Goal: Task Accomplishment & Management: Manage account settings

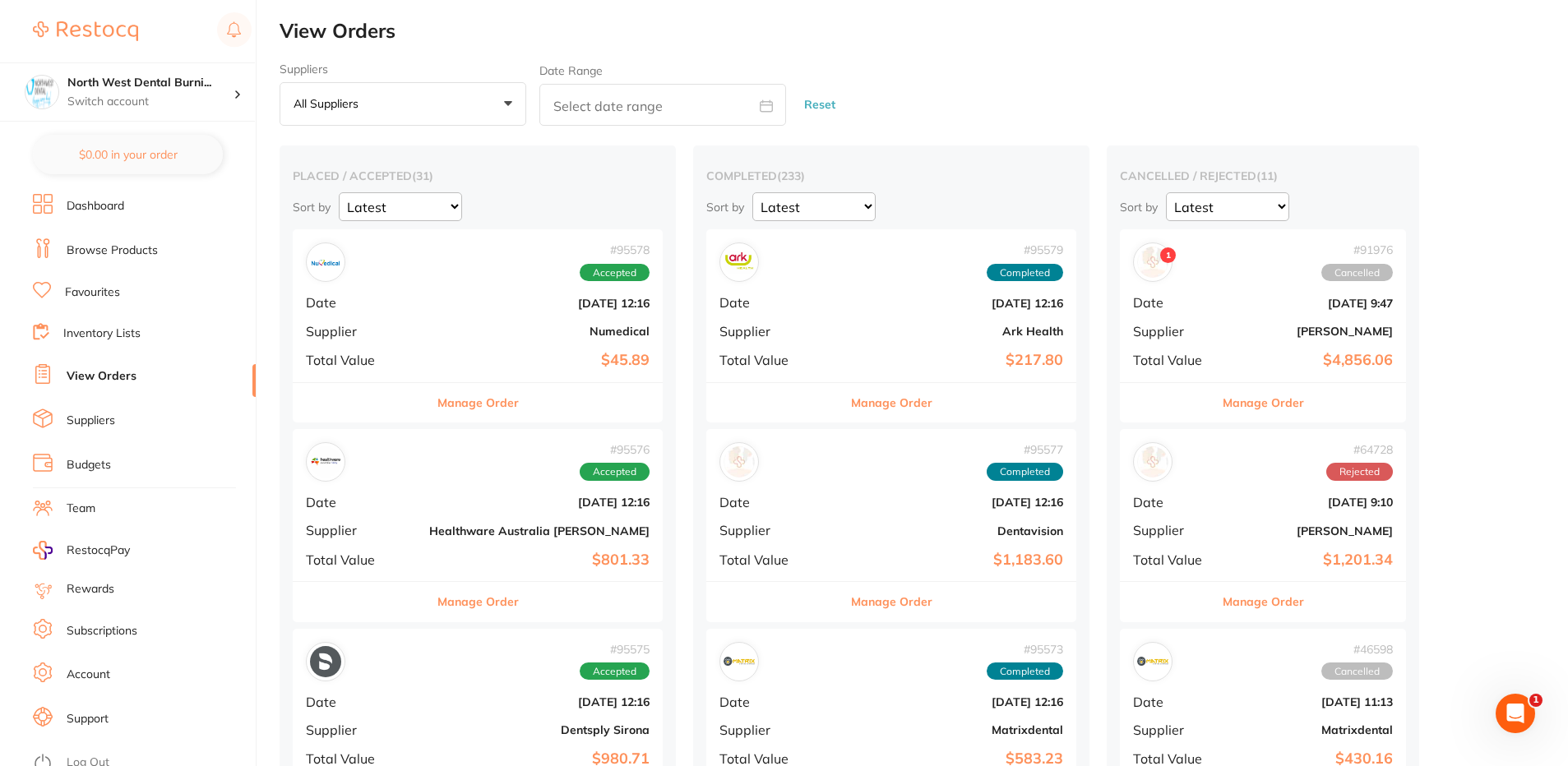
click at [122, 258] on link "Browse Products" at bounding box center [112, 250] width 91 height 16
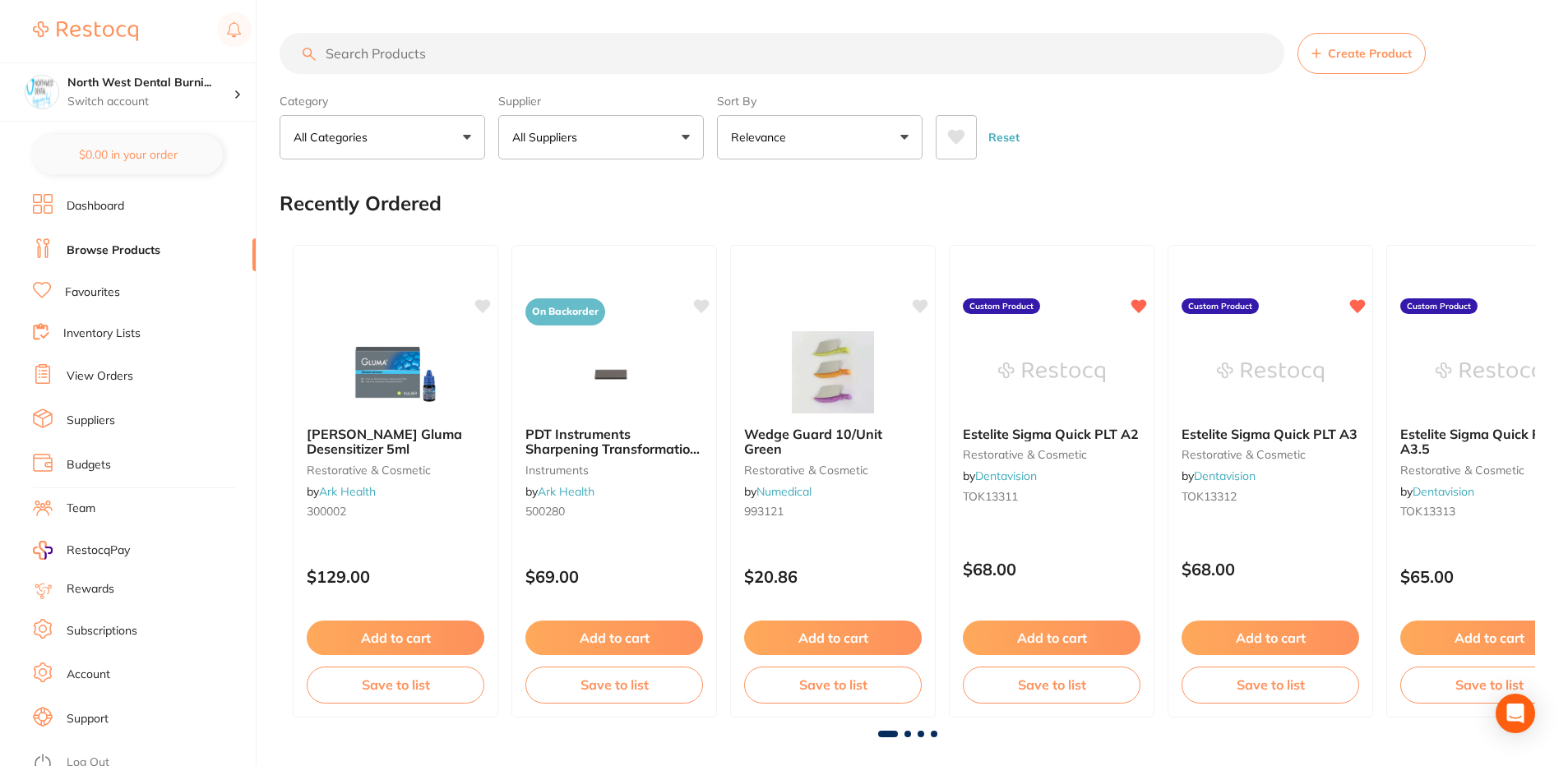
click at [147, 386] on li "View Orders" at bounding box center [144, 377] width 222 height 25
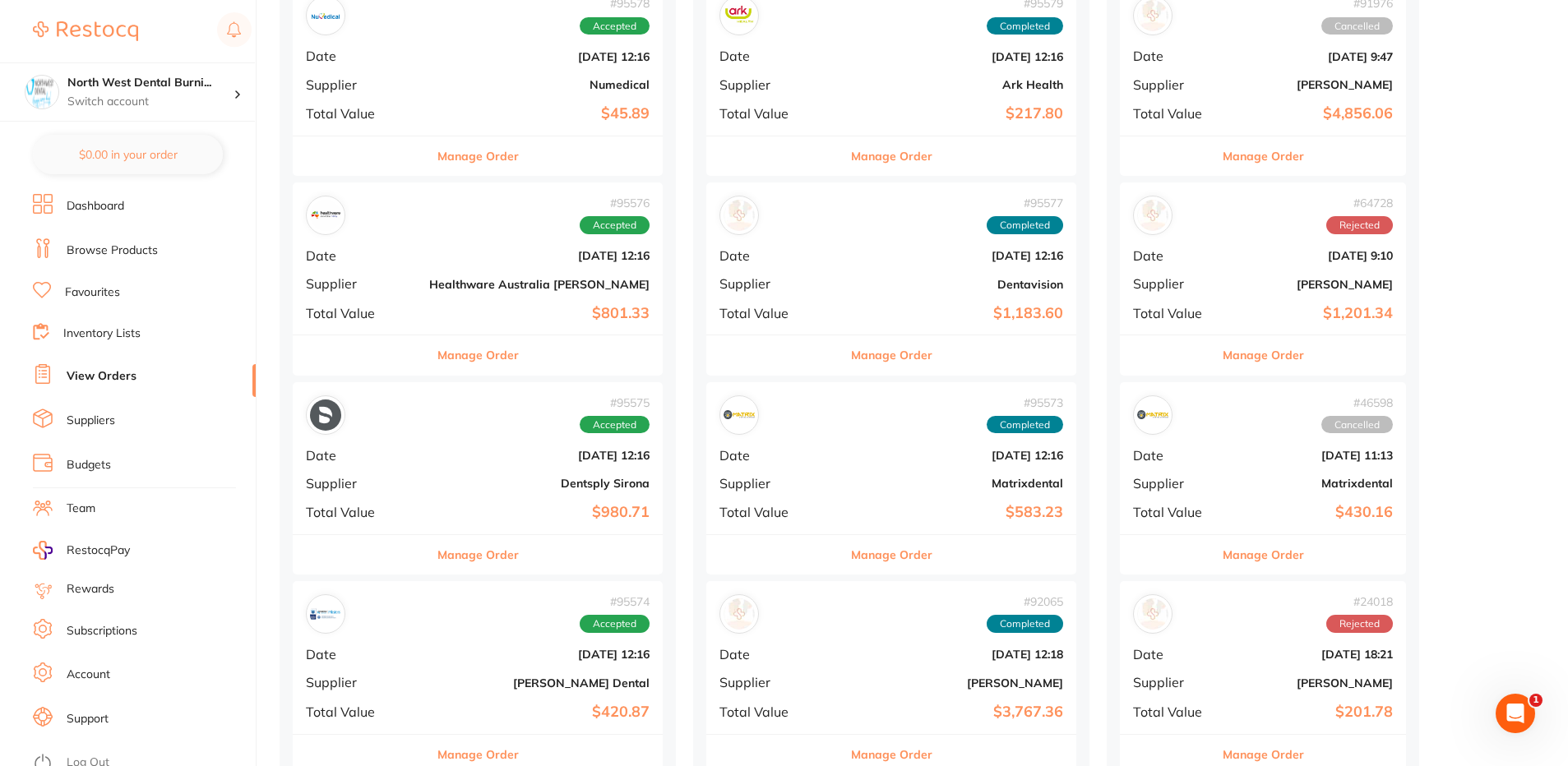
click at [467, 51] on b "[DATE] 12:16" at bounding box center [540, 56] width 221 height 13
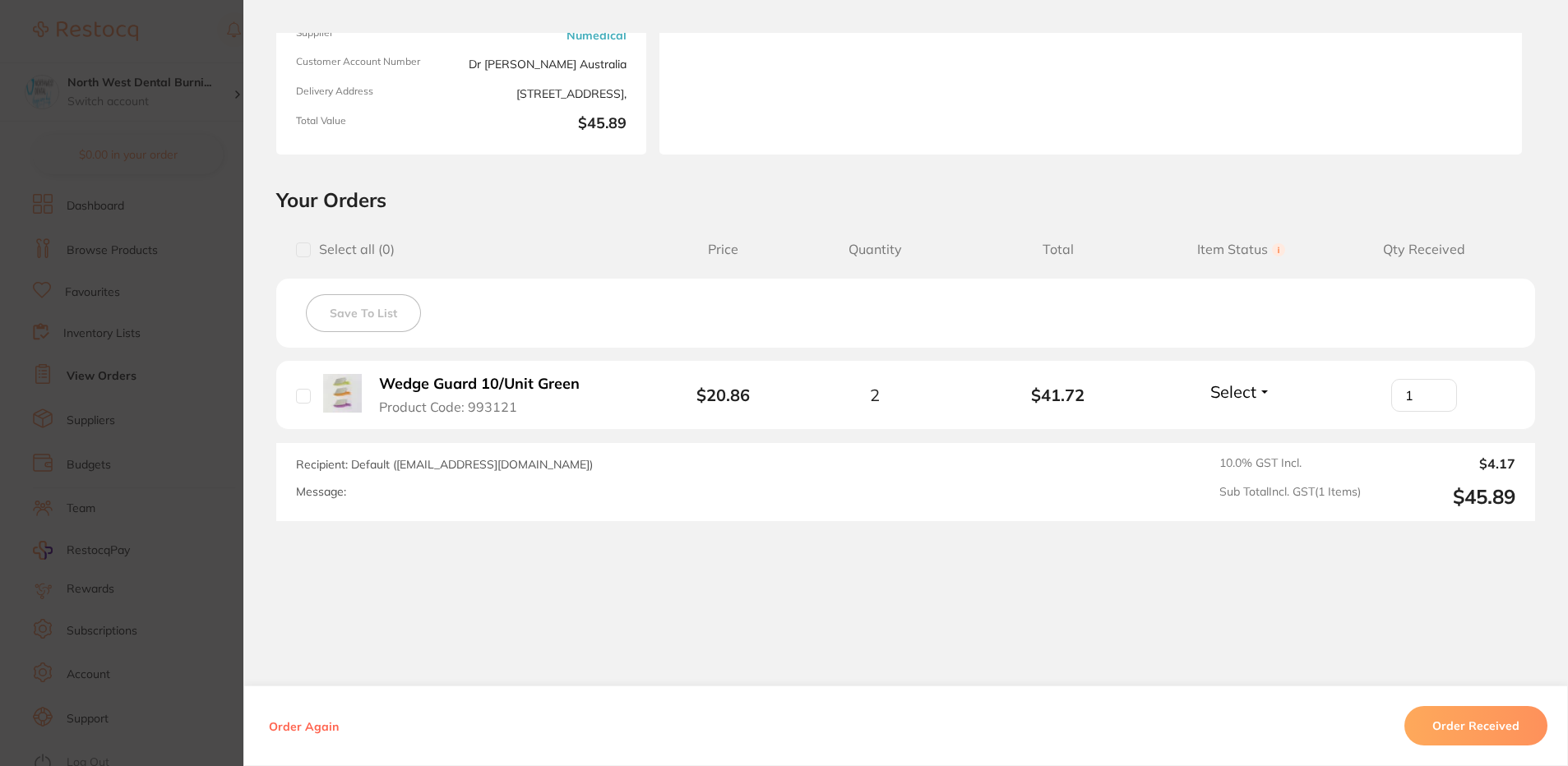
click at [1434, 391] on input "1" at bounding box center [1424, 395] width 66 height 33
type input "2"
click at [1434, 391] on input "2" at bounding box center [1424, 395] width 66 height 33
click at [1505, 728] on button "Order Received" at bounding box center [1476, 726] width 143 height 40
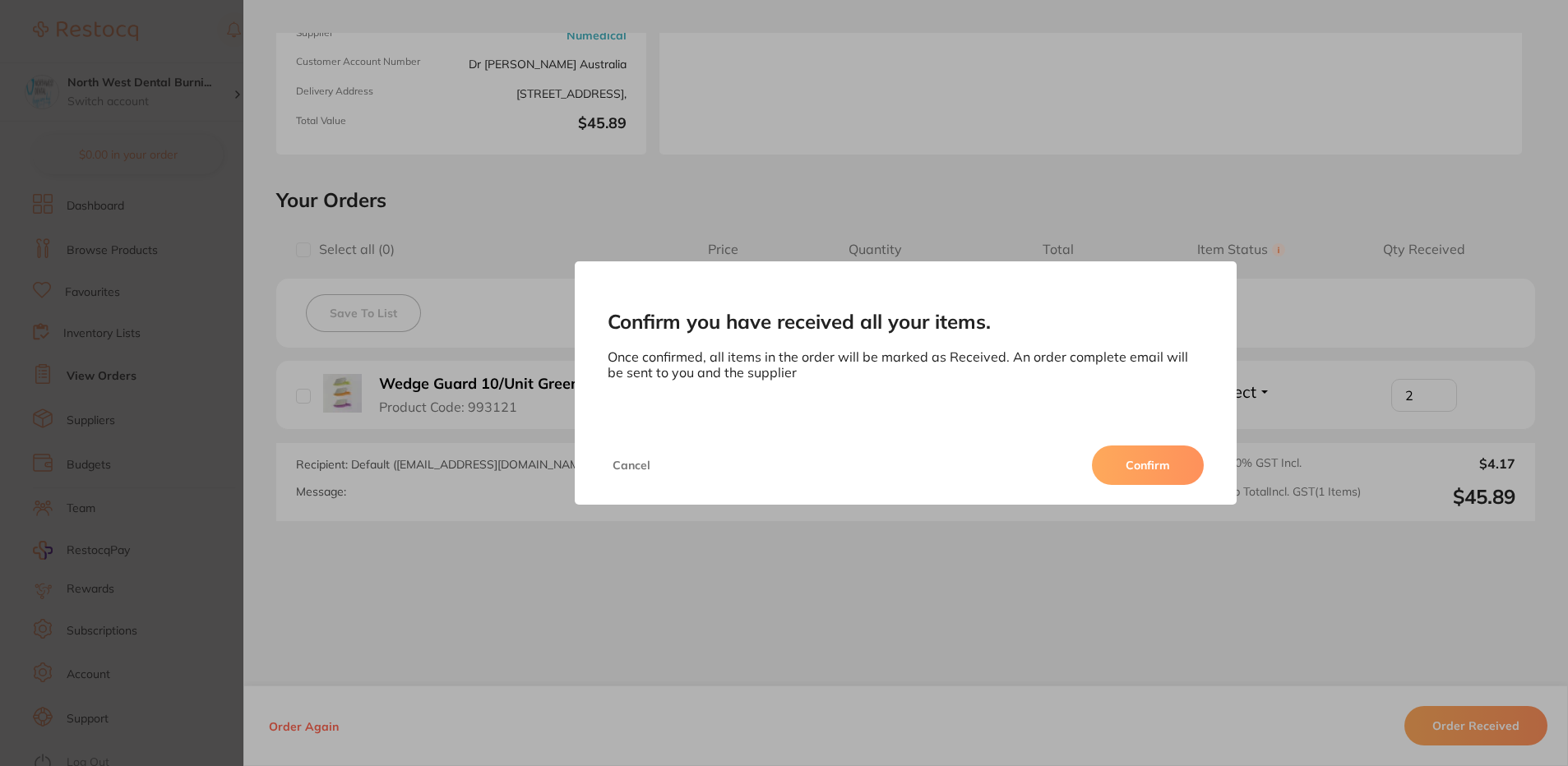
click at [1126, 448] on button "Confirm" at bounding box center [1148, 465] width 112 height 40
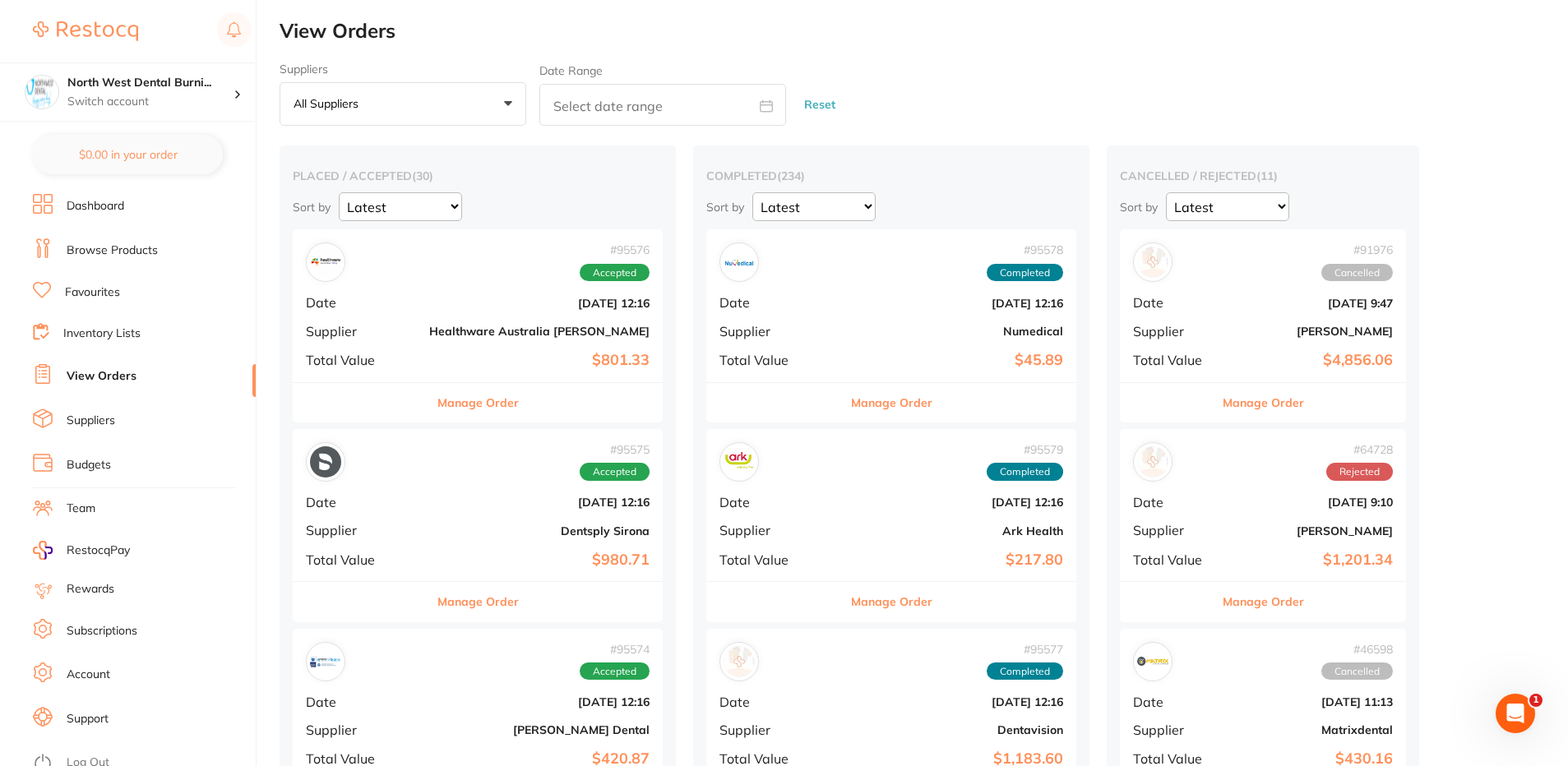
click at [458, 293] on div "# 95576 Accepted Date [DATE] 12:16 Supplier Healthware [GEOGRAPHIC_DATA] [PERSO…" at bounding box center [478, 305] width 370 height 152
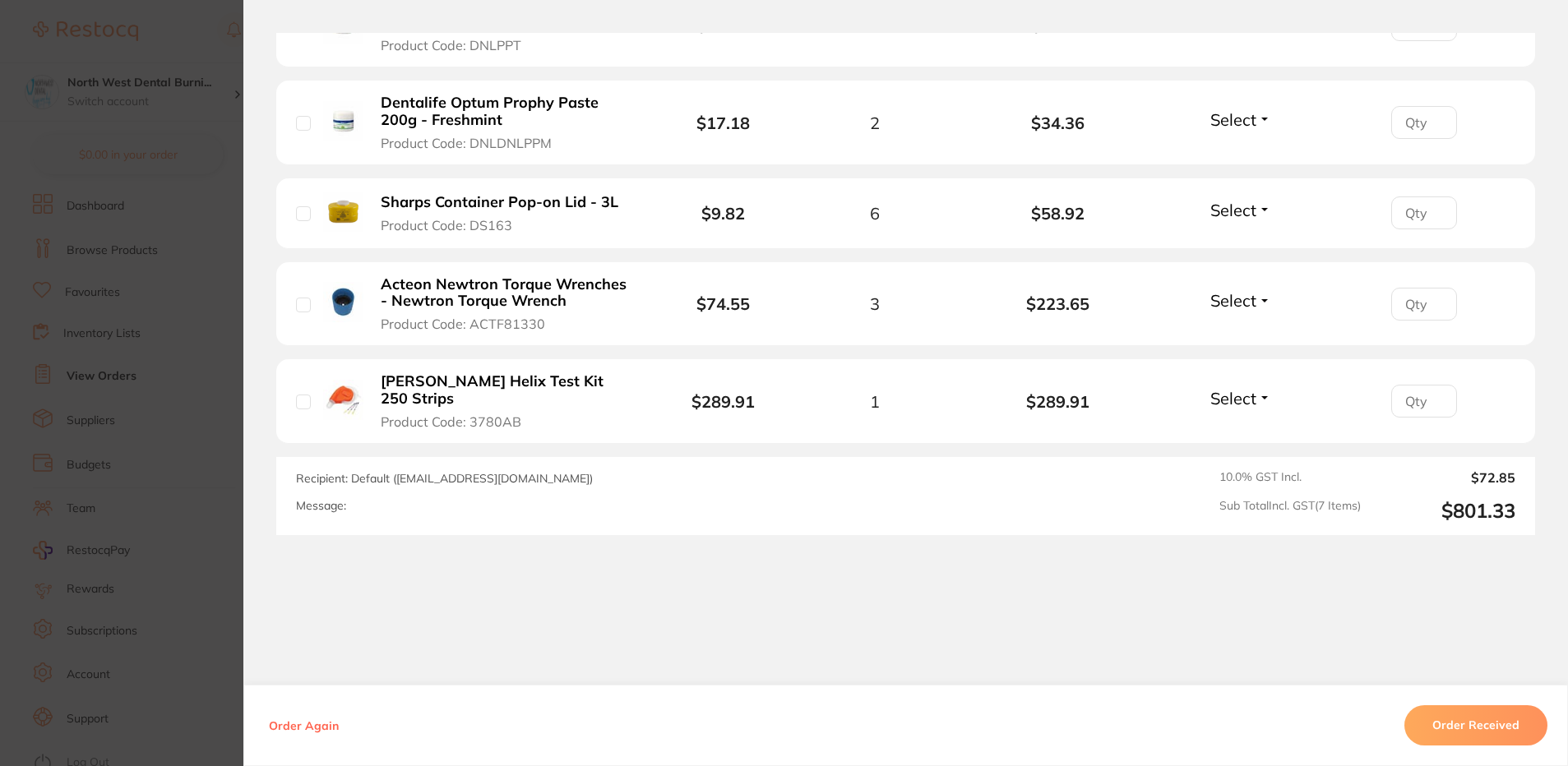
scroll to position [364, 0]
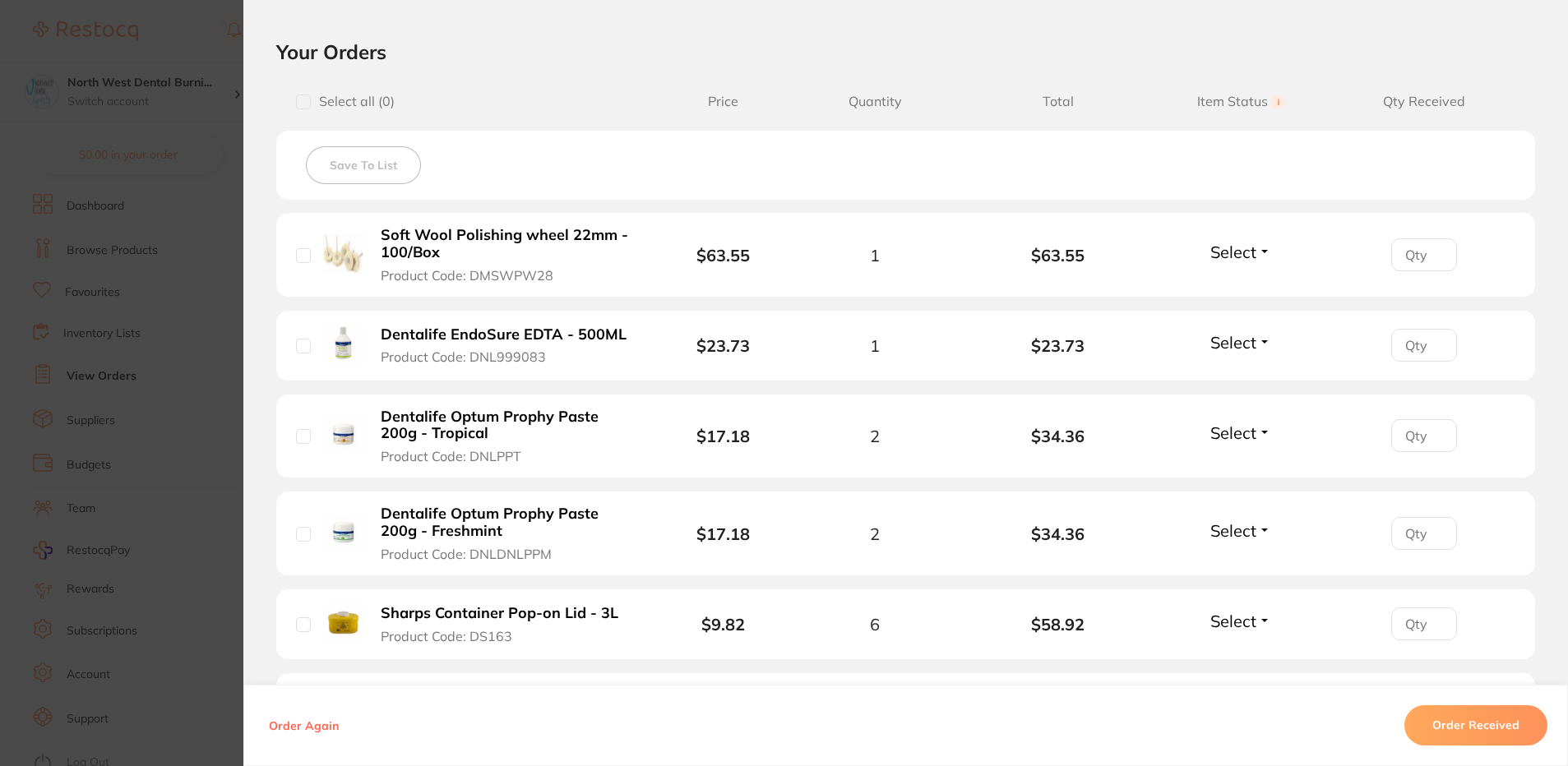
click at [93, 350] on section "Order ID: Restocq- 95576 Order Information Accepted Order Order Date [DATE] 12:…" at bounding box center [784, 383] width 1568 height 766
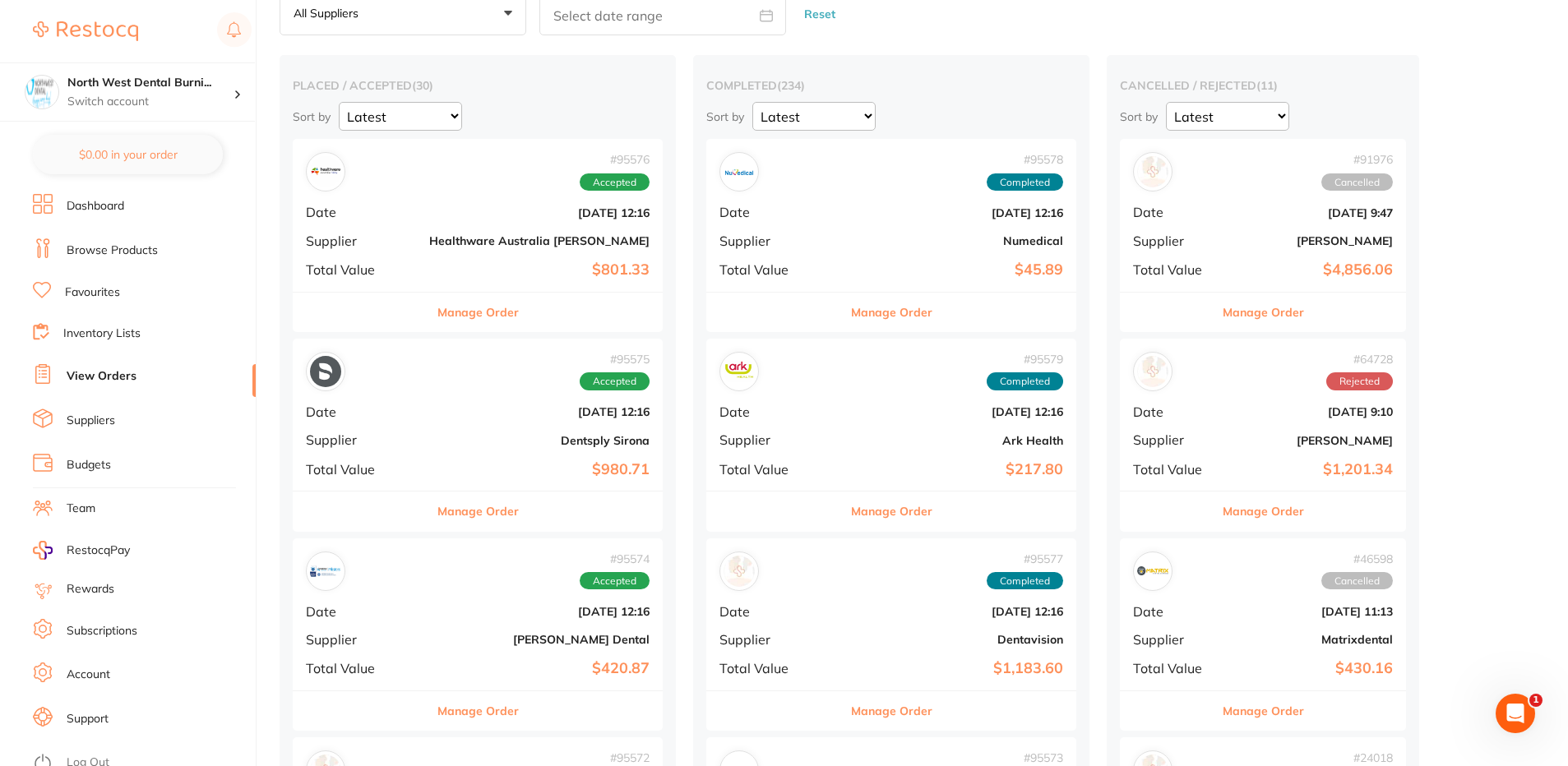
scroll to position [246, 0]
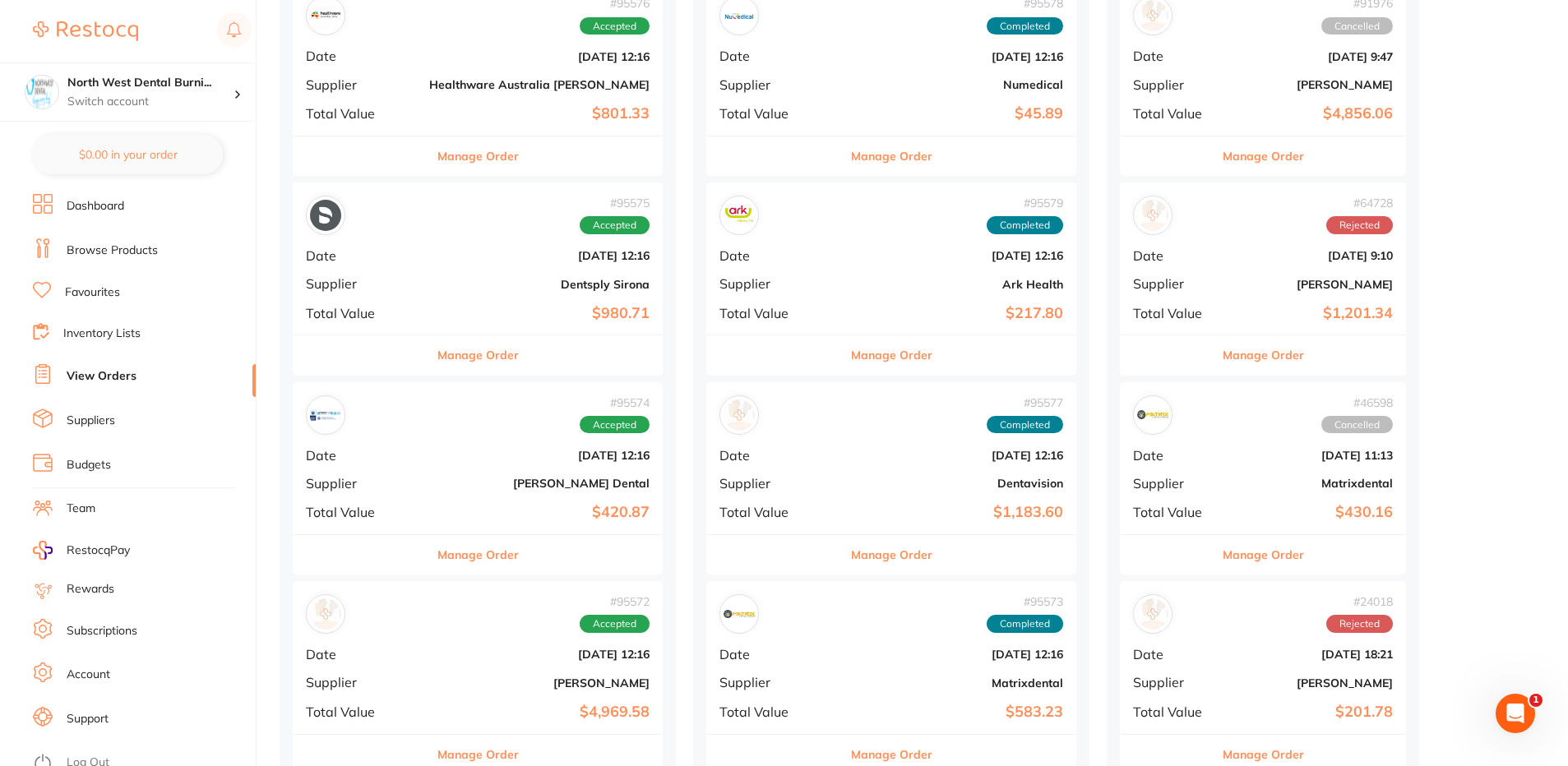
click at [489, 287] on b "Dentsply Sirona" at bounding box center [540, 283] width 221 height 13
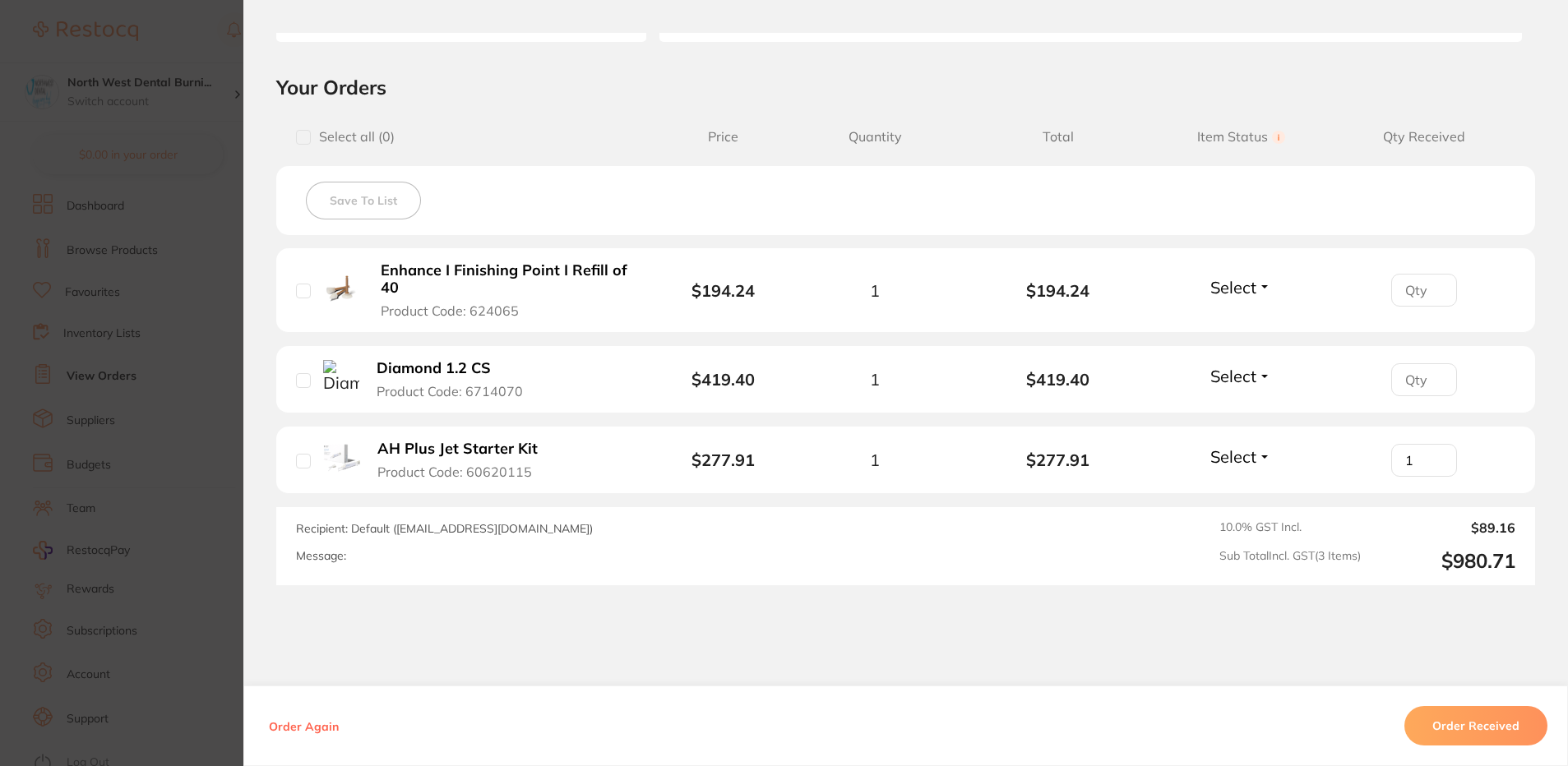
type input "1"
click at [1434, 454] on input "1" at bounding box center [1424, 460] width 66 height 33
type input "1"
click at [1433, 375] on input "1" at bounding box center [1424, 380] width 66 height 33
type input "1"
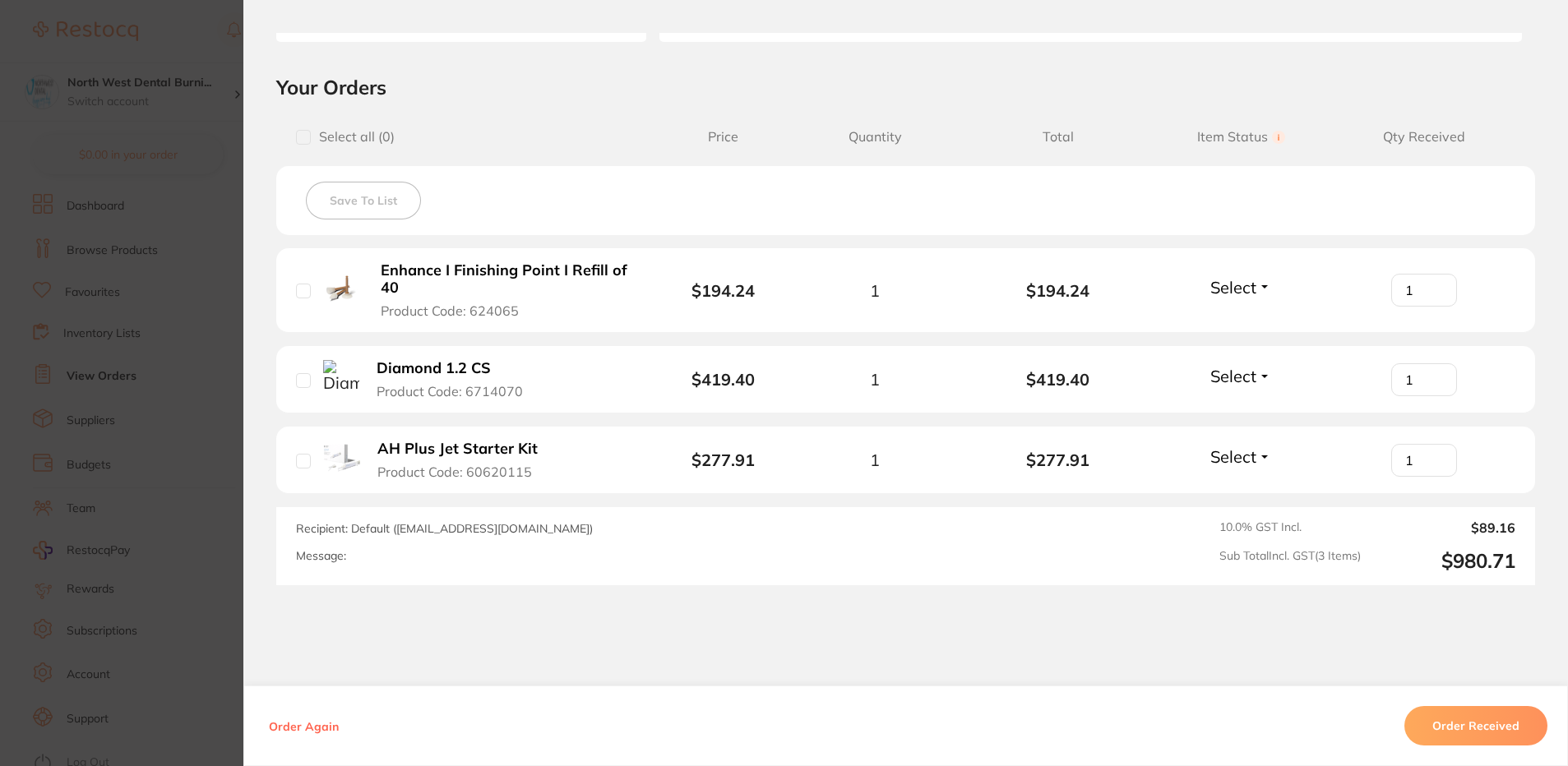
click at [1433, 287] on input "1" at bounding box center [1424, 290] width 66 height 33
click at [1477, 732] on button "Order Received" at bounding box center [1476, 726] width 143 height 40
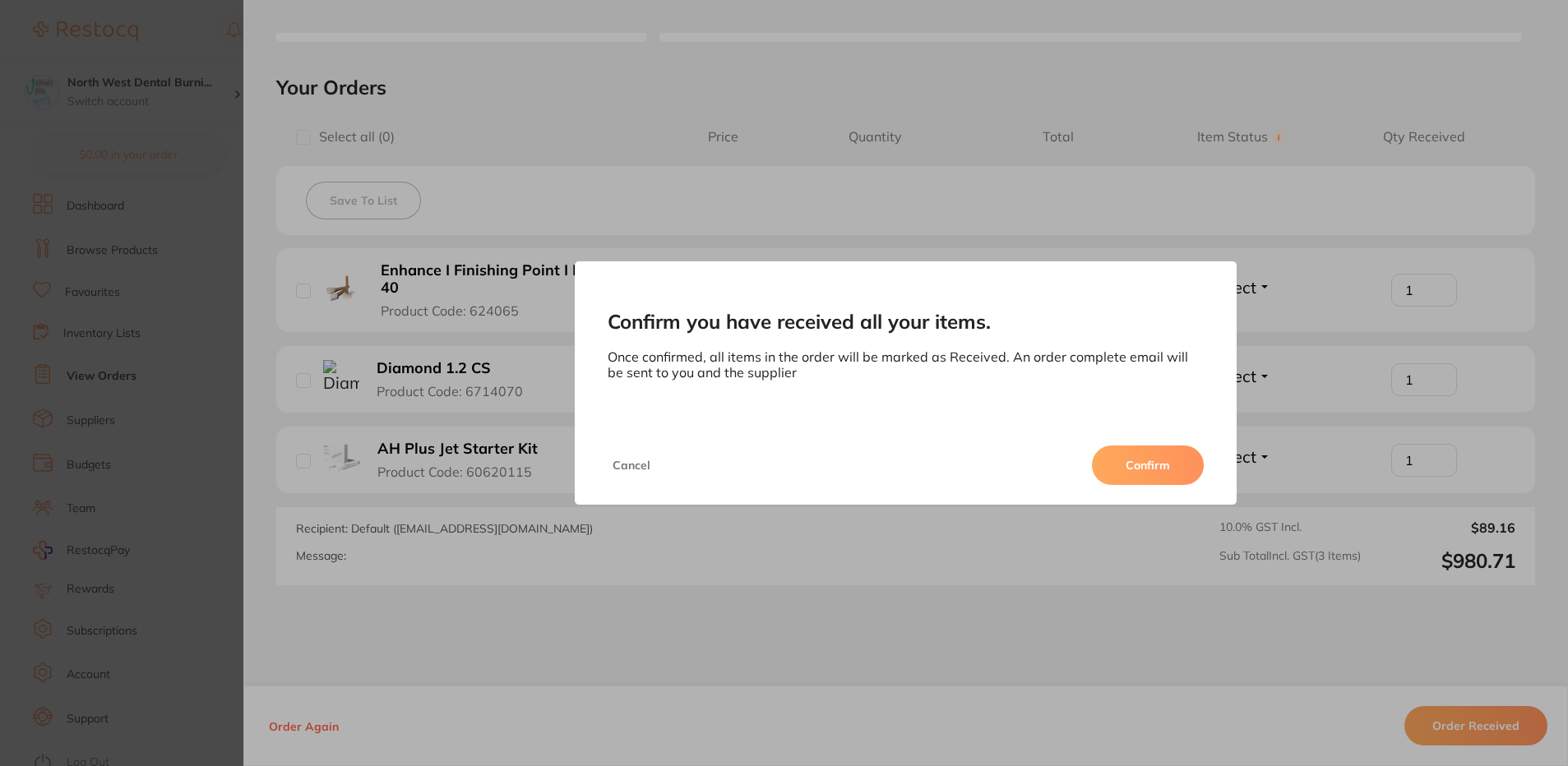
click at [1153, 470] on button "Confirm" at bounding box center [1148, 465] width 112 height 40
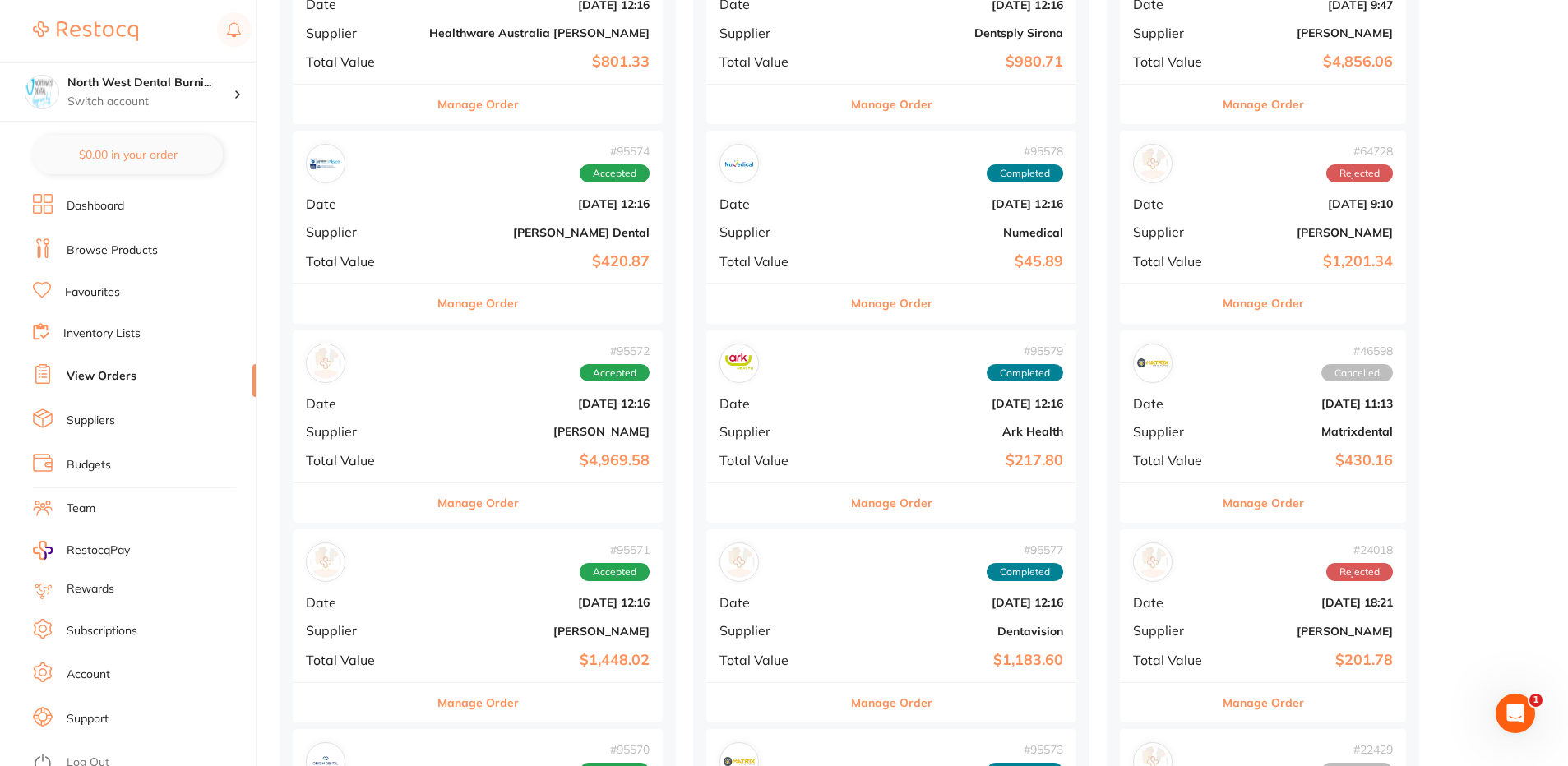
scroll to position [411, 0]
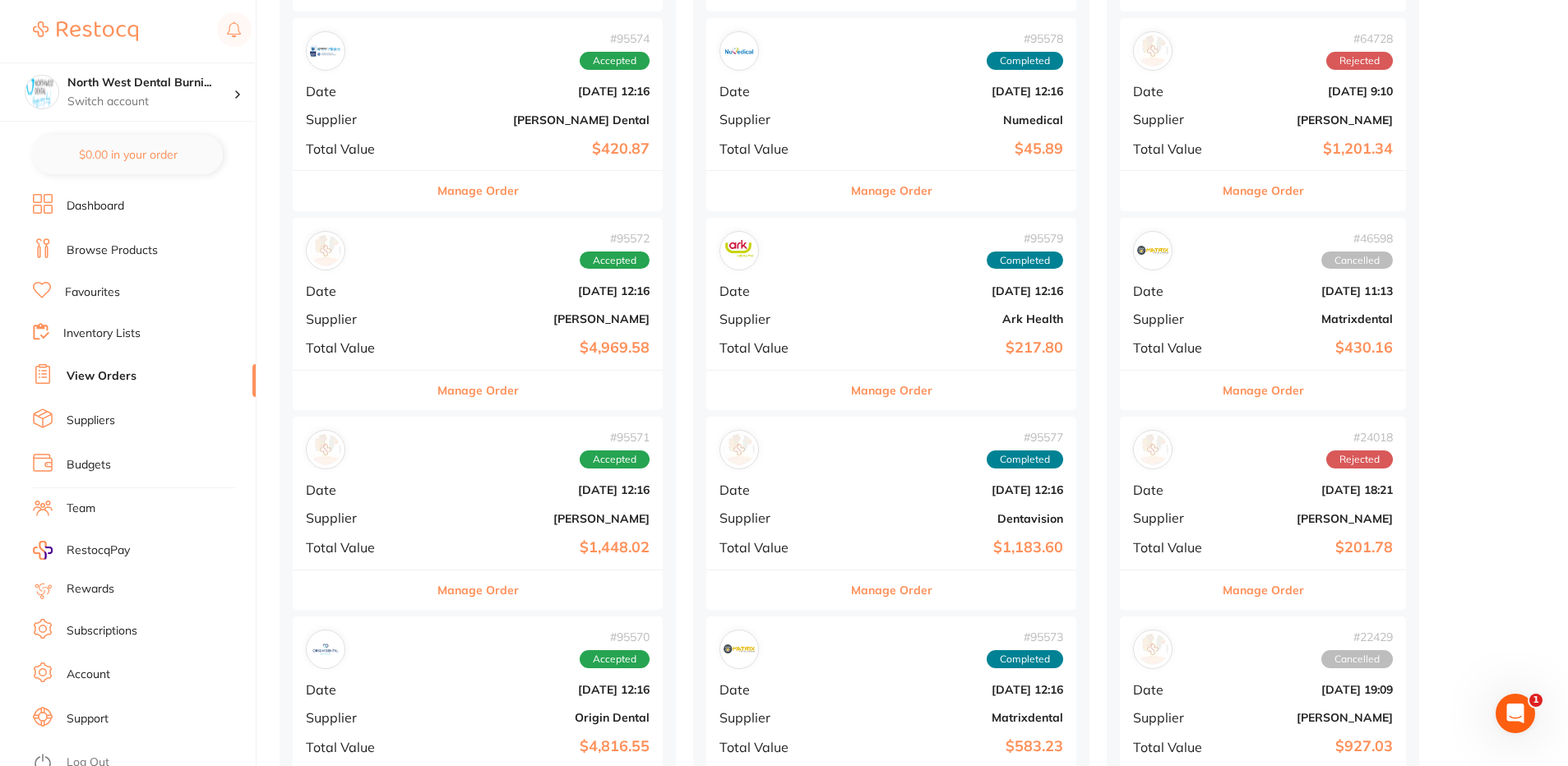
click at [490, 325] on b "[PERSON_NAME]" at bounding box center [540, 318] width 221 height 13
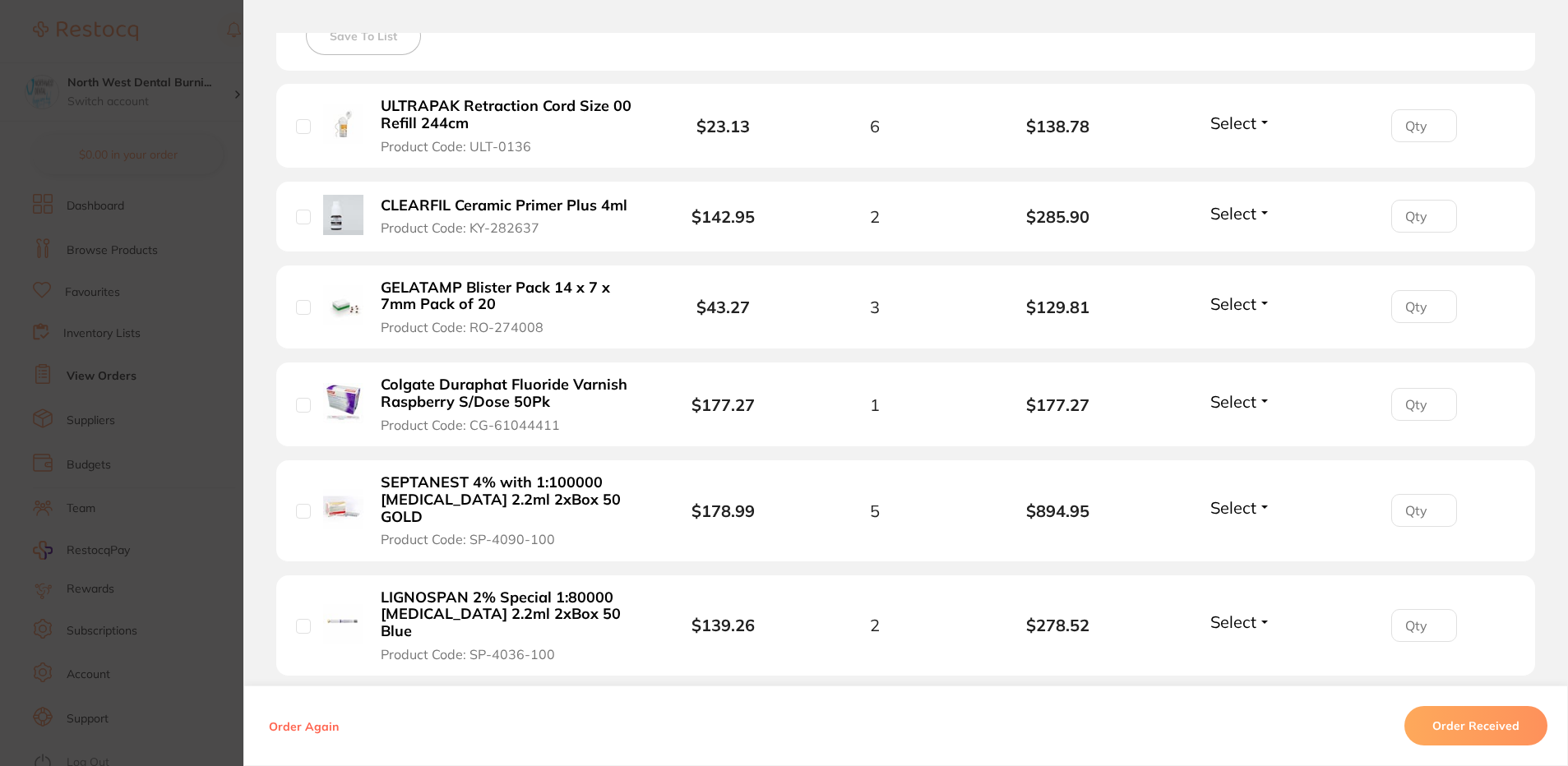
click at [66, 349] on section "Order ID: Restocq- 95572 Order Information Accepted Order Order Date [DATE] 12:…" at bounding box center [784, 383] width 1568 height 766
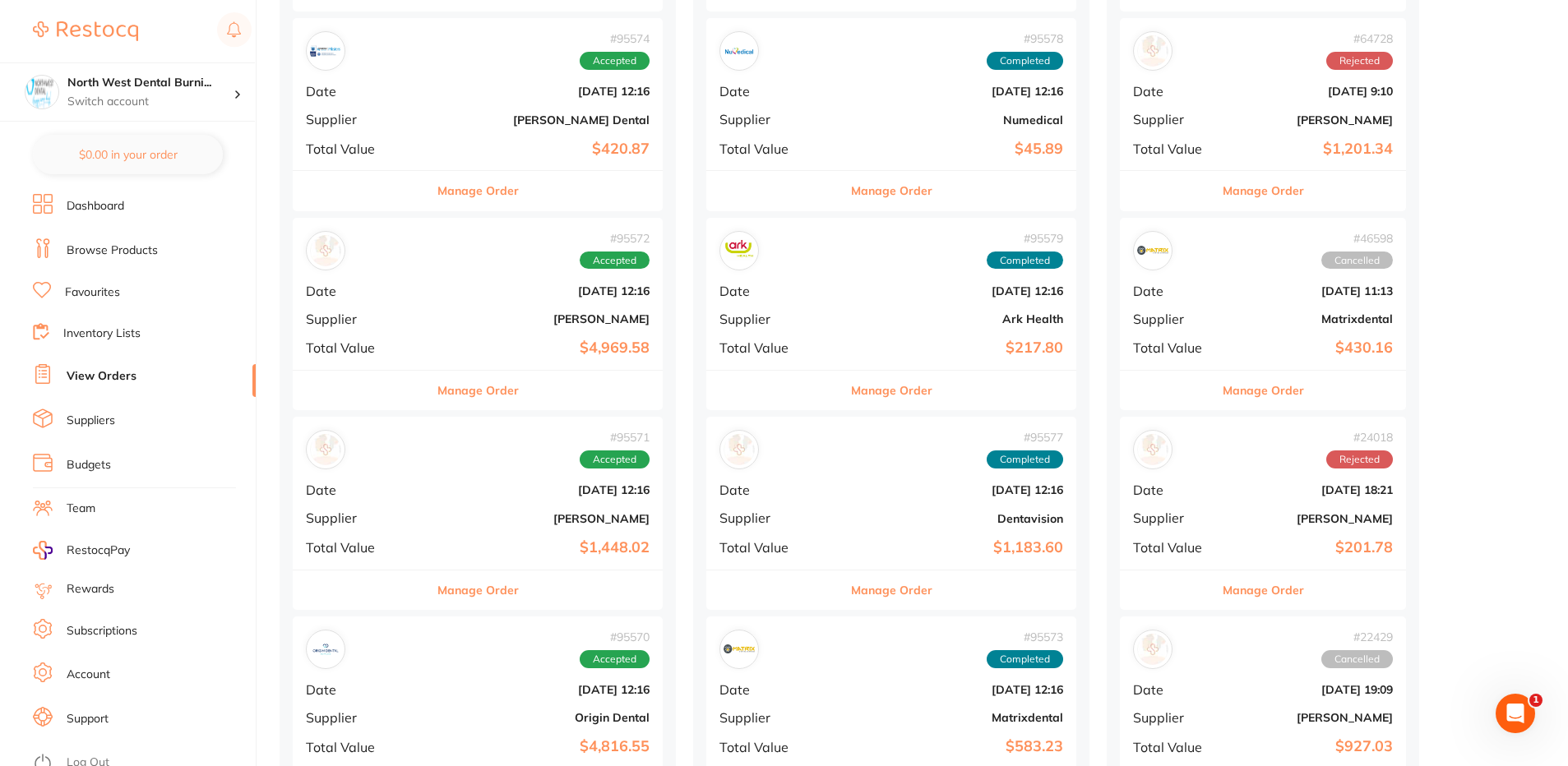
click at [481, 512] on b "[PERSON_NAME]" at bounding box center [540, 518] width 221 height 13
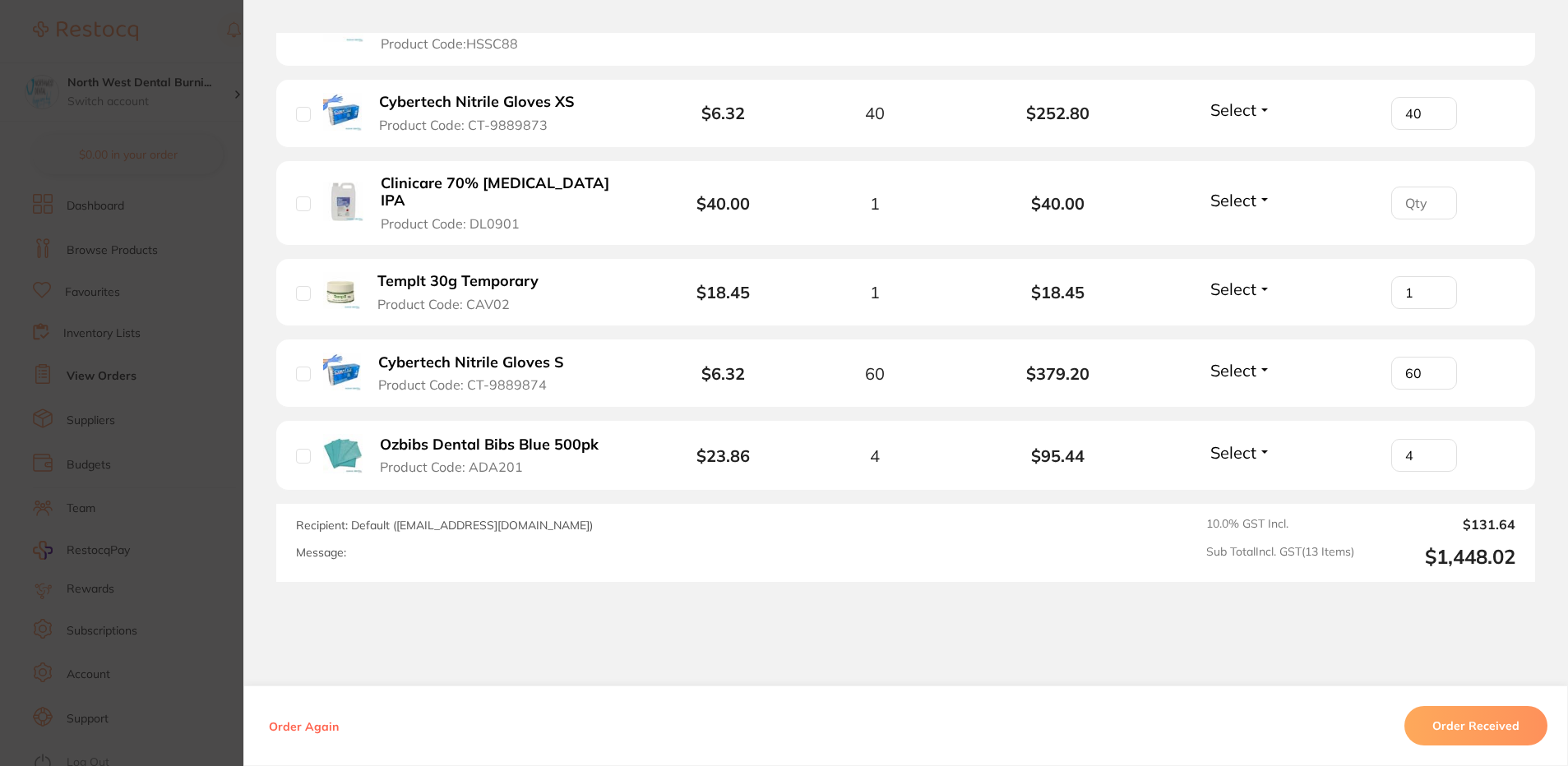
scroll to position [1276, 0]
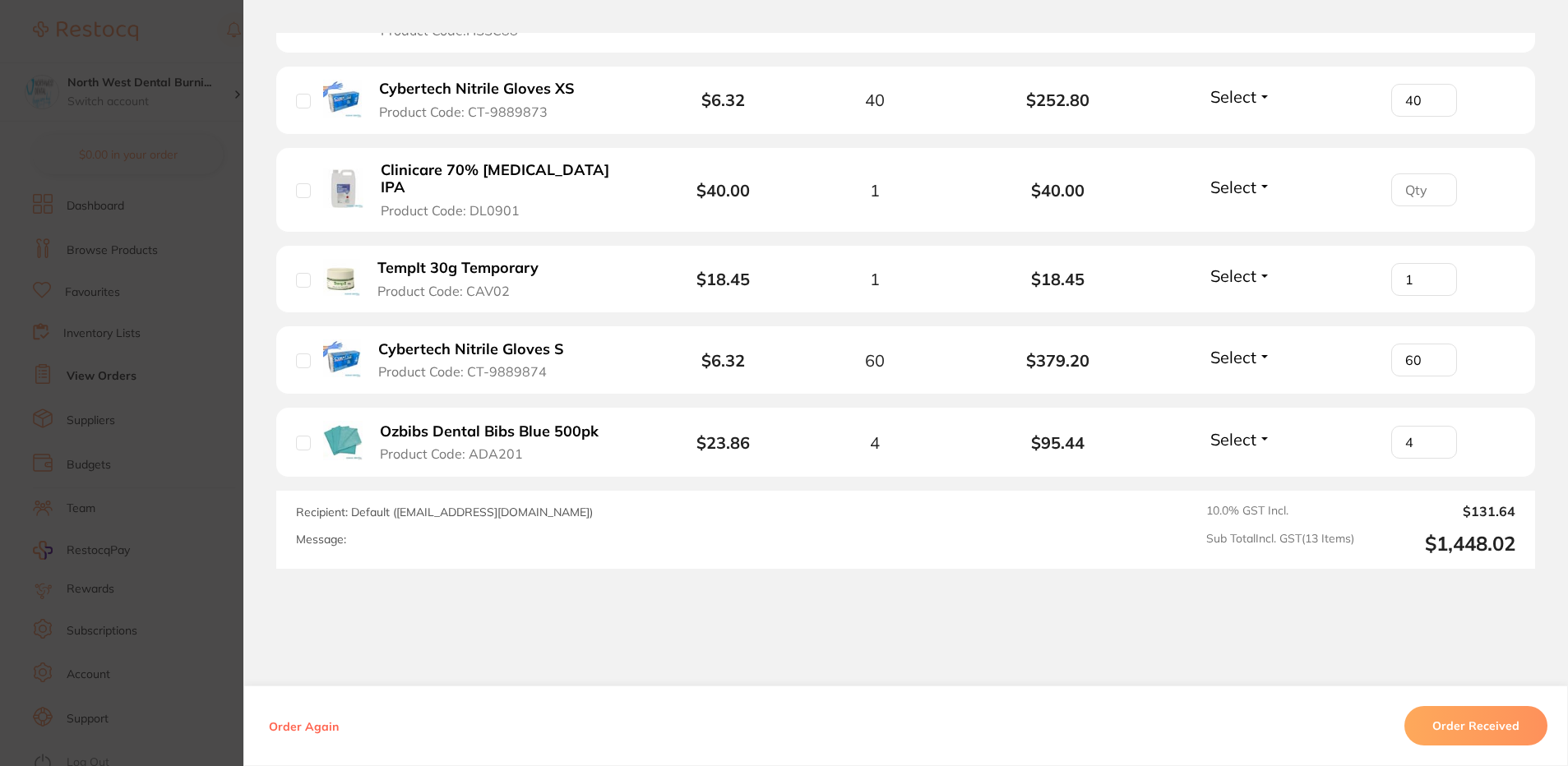
click at [73, 487] on section "Order ID: Restocq- 95571 Order Information Accepted Order Order Date [DATE] 12:…" at bounding box center [784, 383] width 1568 height 766
click at [73, 487] on ul "Dashboard Browse Products Favourites Inventory Lists View Orders Suppliers Budg…" at bounding box center [144, 480] width 222 height 572
